Goal: Task Accomplishment & Management: Use online tool/utility

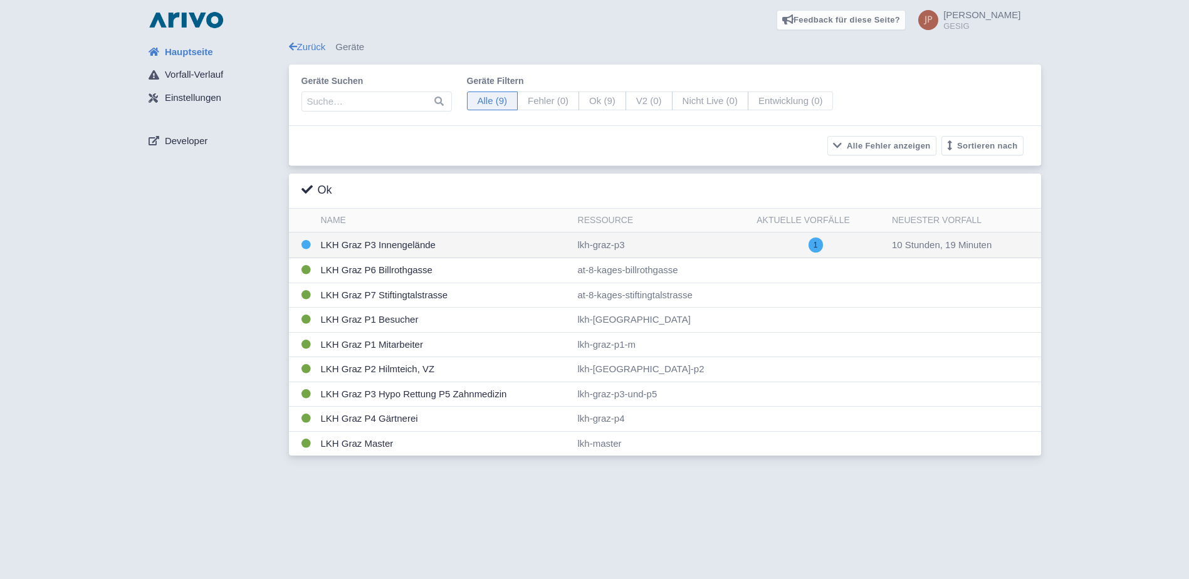
click at [388, 243] on td "LKH Graz P3 Innengelände" at bounding box center [444, 246] width 257 height 26
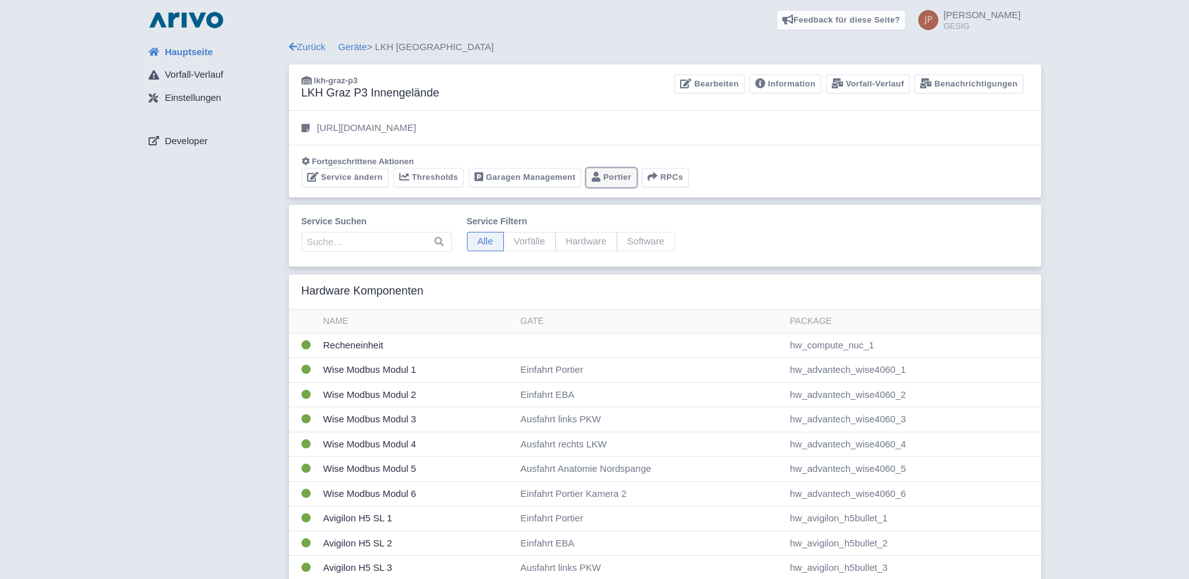
click at [612, 174] on link "Portier" at bounding box center [611, 177] width 51 height 19
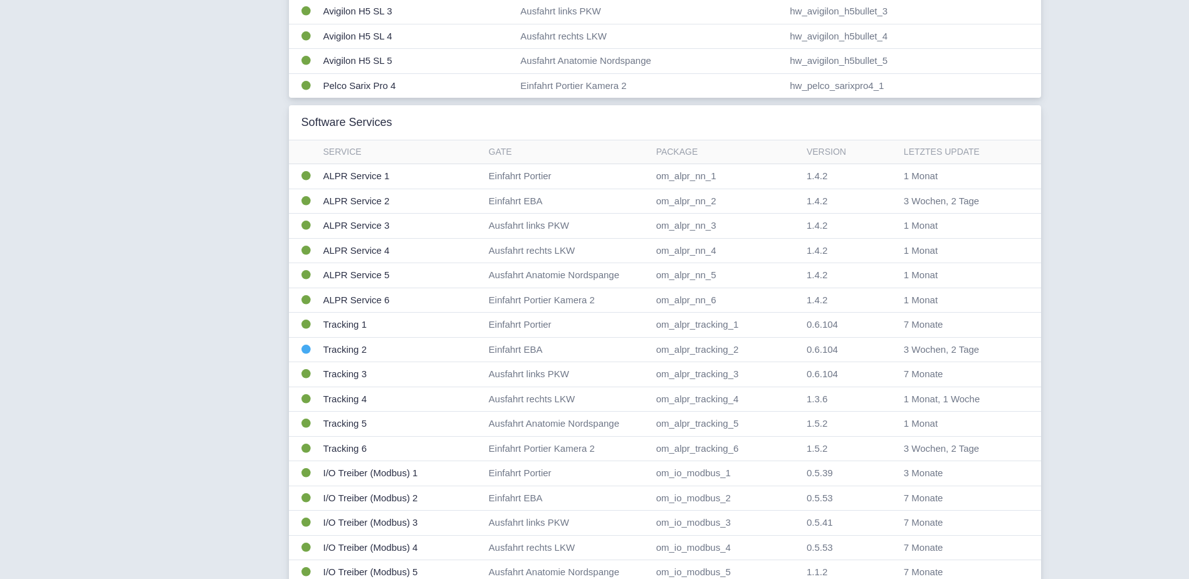
scroll to position [585, 0]
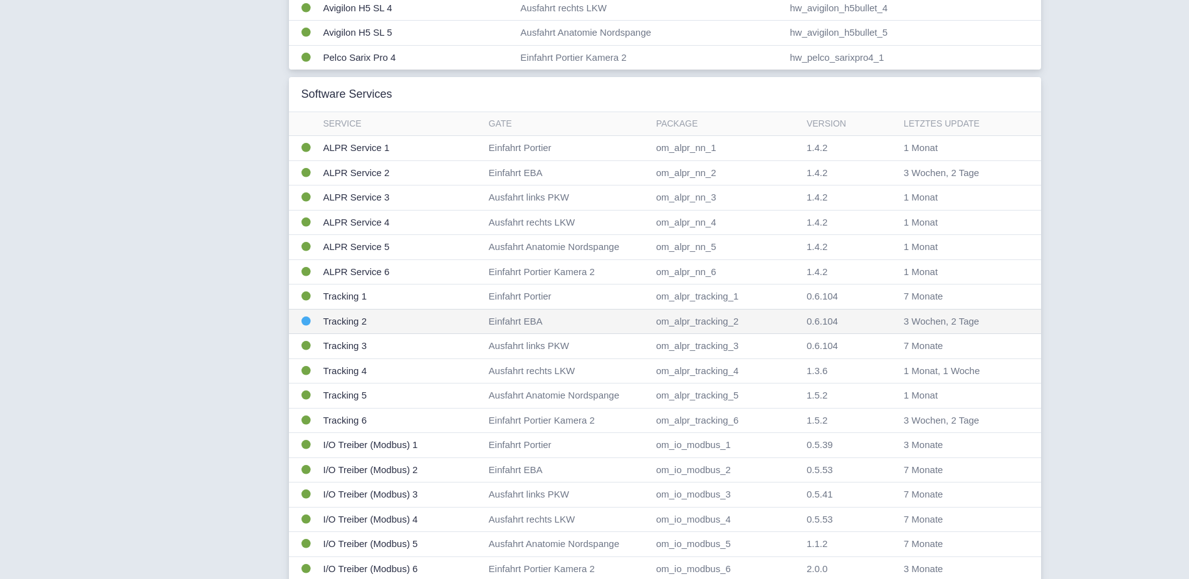
click at [337, 321] on td "Tracking 2" at bounding box center [401, 321] width 166 height 25
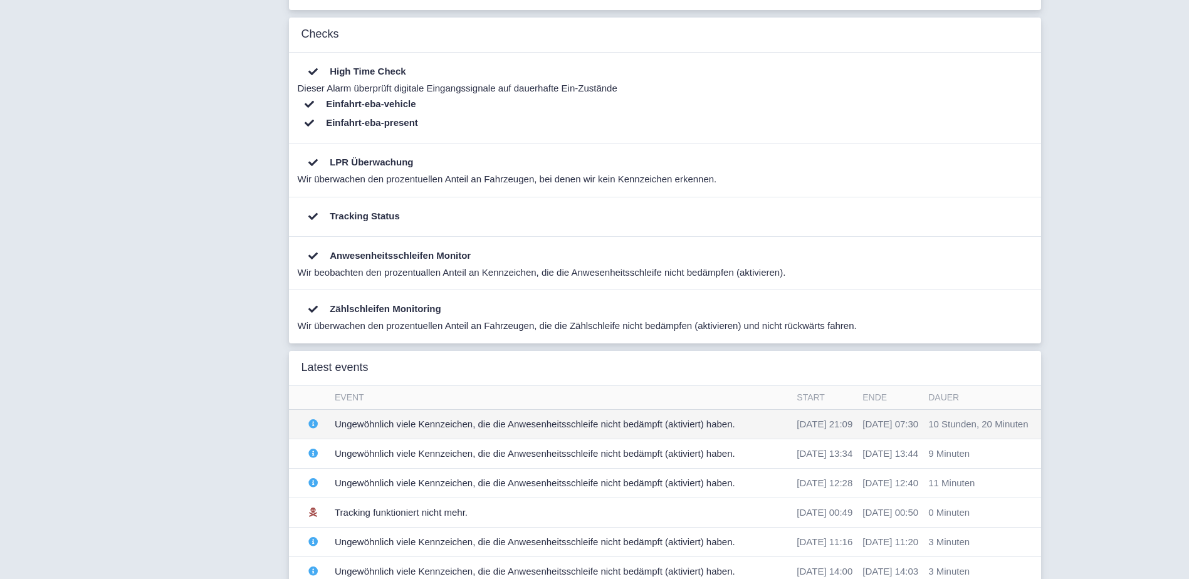
scroll to position [376, 0]
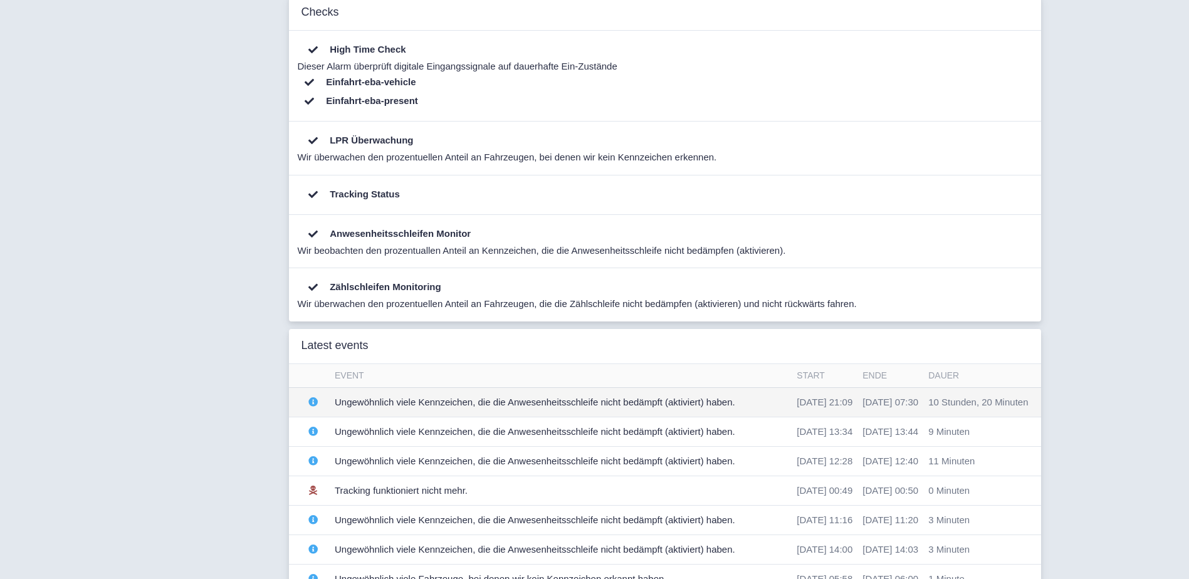
click at [493, 404] on td "Ungewöhnlich viele Kennzeichen, die die Anwesenheitsschleife nicht bedämpft (ak…" at bounding box center [561, 401] width 462 height 29
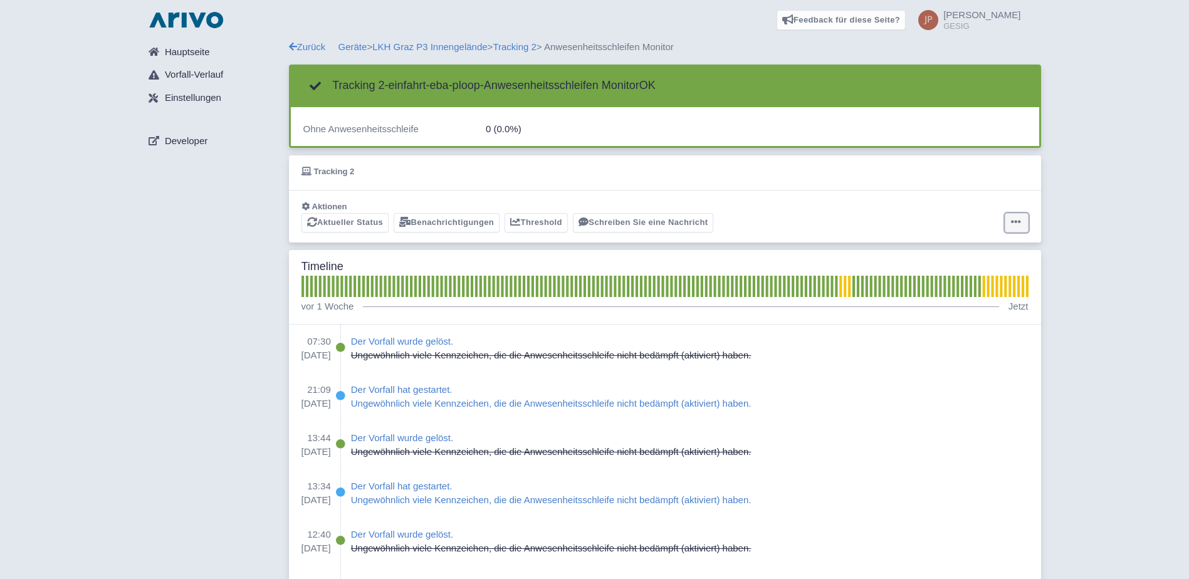
click at [1021, 221] on icon at bounding box center [1016, 222] width 10 height 10
click at [965, 270] on button "Alarm zurücksetzen" at bounding box center [967, 271] width 125 height 19
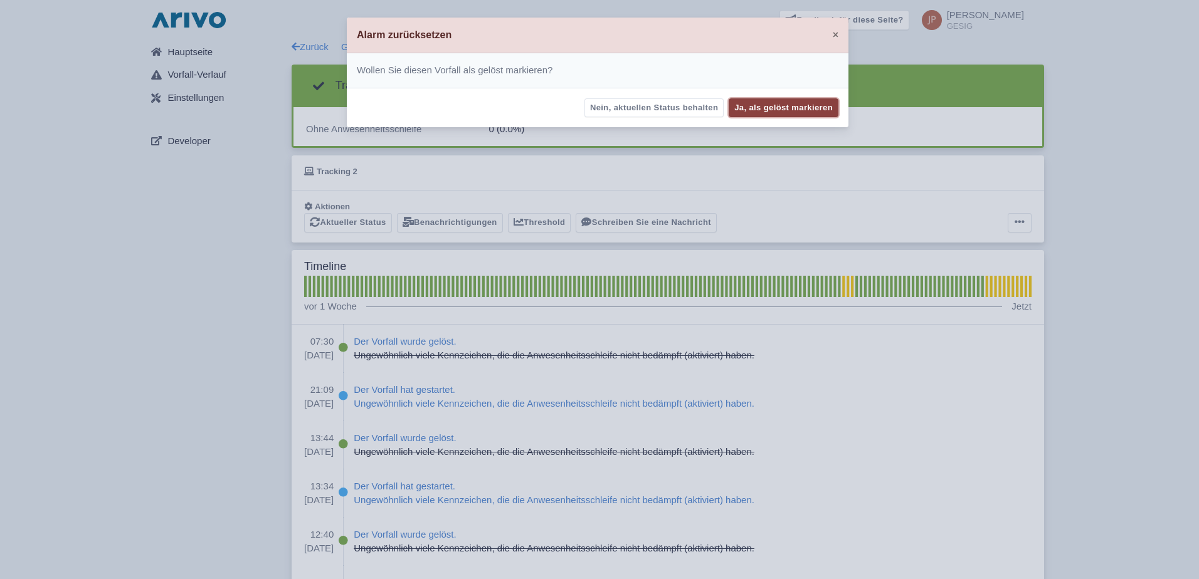
click at [759, 106] on button "Ja, als gelöst markieren" at bounding box center [783, 107] width 110 height 19
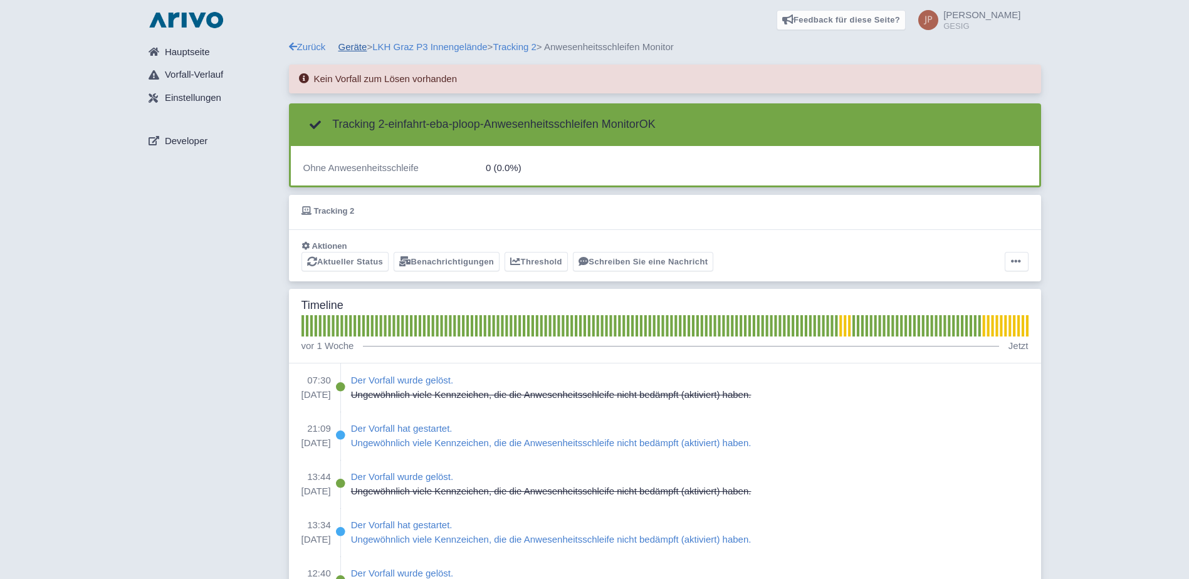
click at [355, 48] on link "Geräte" at bounding box center [353, 46] width 29 height 11
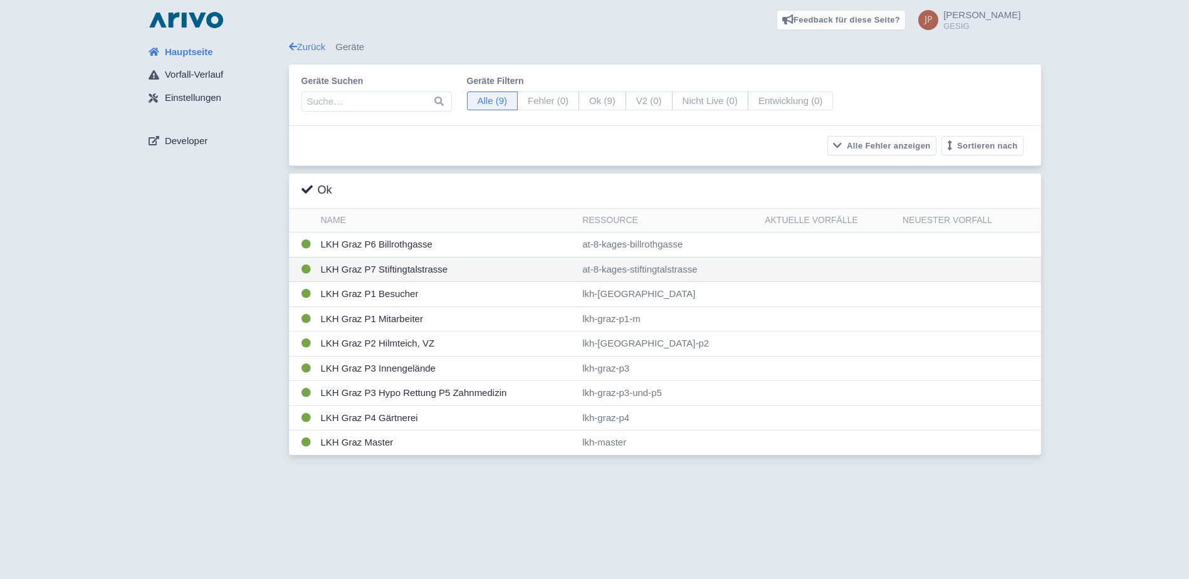
click at [371, 268] on td "LKH Graz P7 Stiftingtalstrasse" at bounding box center [447, 269] width 262 height 25
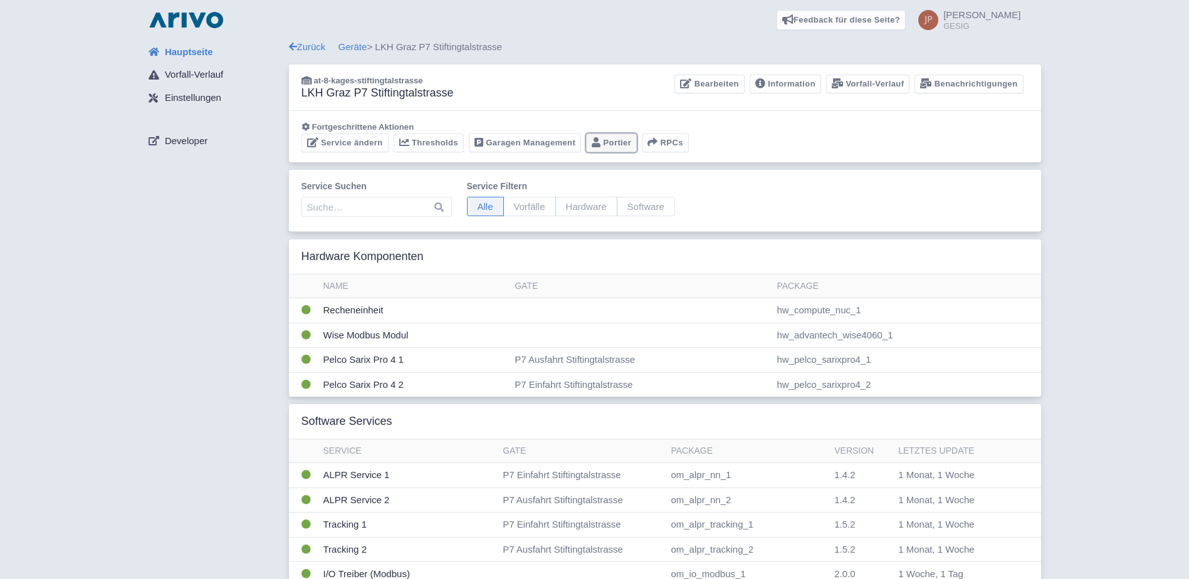
click at [617, 142] on link "Portier" at bounding box center [611, 143] width 51 height 19
click at [351, 46] on link "Geräte" at bounding box center [353, 46] width 29 height 11
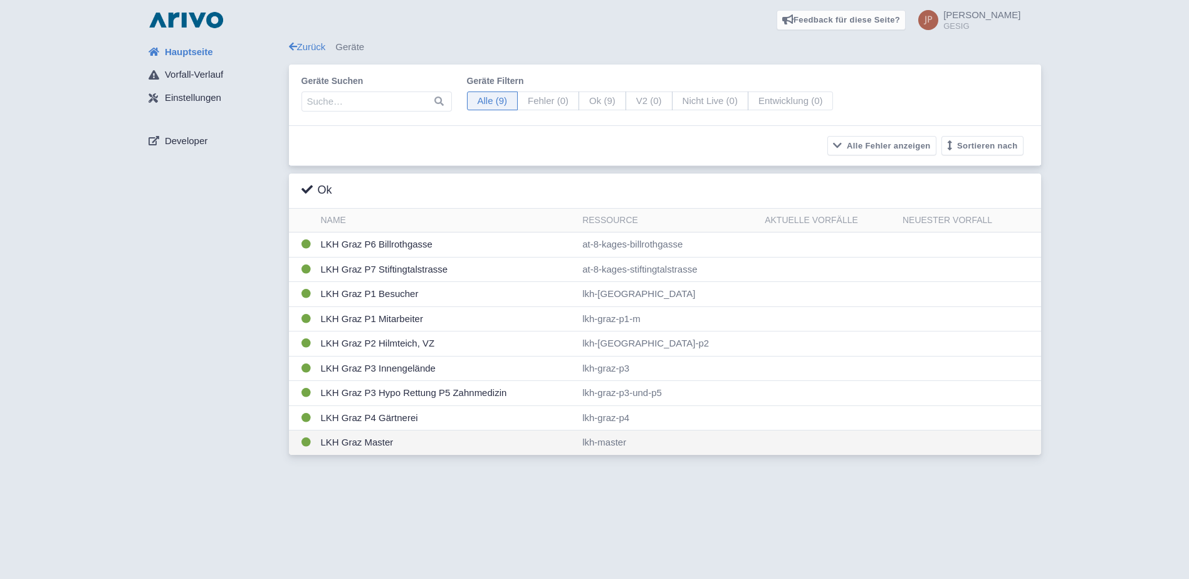
click at [356, 444] on td "LKH Graz Master" at bounding box center [447, 443] width 262 height 24
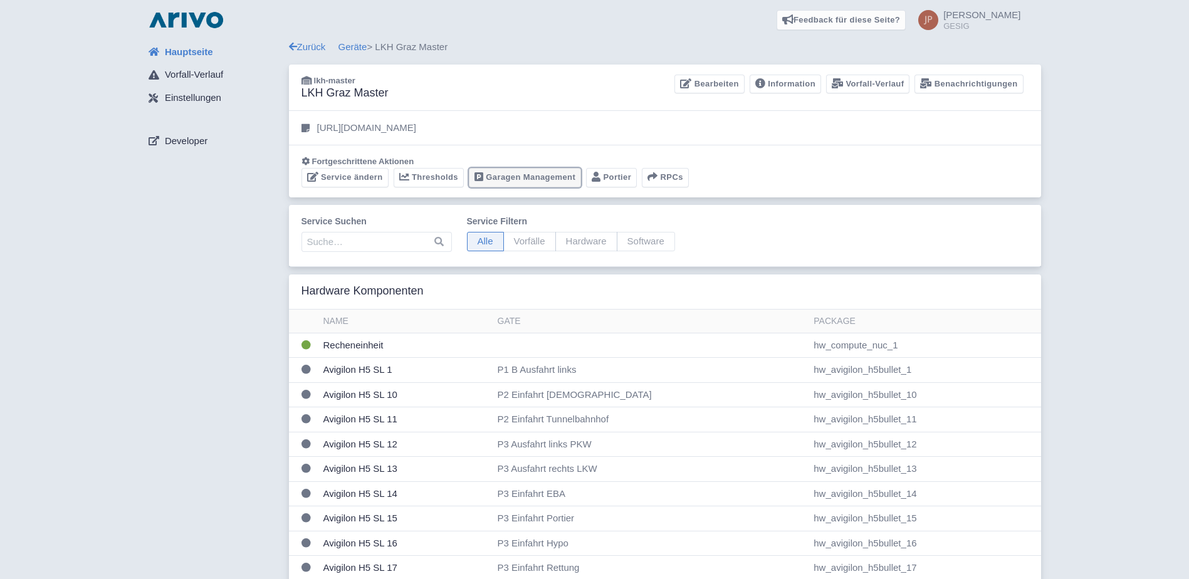
click at [523, 176] on link "Garagen Management" at bounding box center [525, 177] width 112 height 19
